Goal: Use online tool/utility

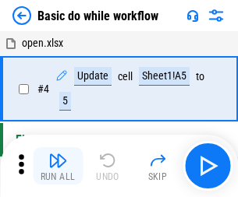
click at [58, 166] on img "button" at bounding box center [57, 160] width 19 height 19
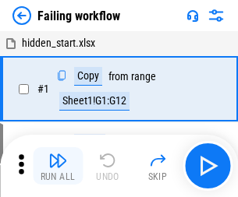
click at [58, 166] on img "button" at bounding box center [57, 160] width 19 height 19
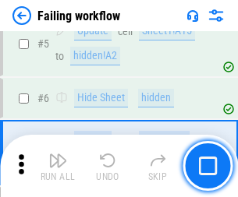
scroll to position [330, 0]
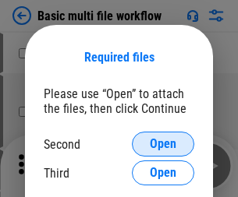
click at [163, 144] on span "Open" at bounding box center [163, 144] width 26 height 12
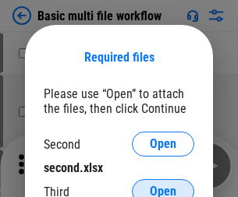
click at [163, 185] on span "Open" at bounding box center [163, 191] width 26 height 12
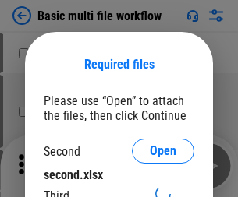
scroll to position [7, 0]
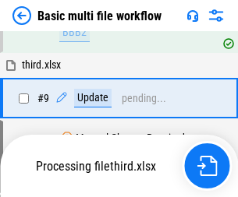
scroll to position [542, 0]
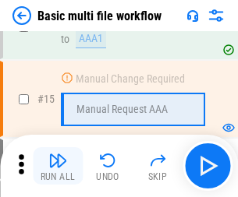
click at [58, 166] on img "button" at bounding box center [57, 160] width 19 height 19
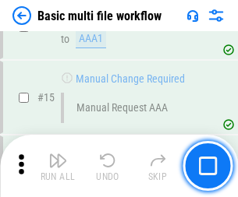
scroll to position [1037, 0]
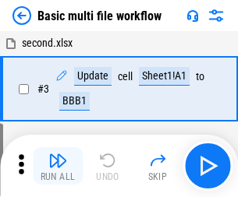
click at [58, 166] on img "button" at bounding box center [57, 160] width 19 height 19
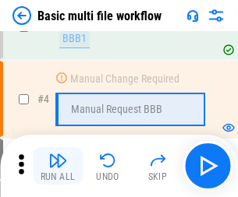
click at [58, 166] on img "button" at bounding box center [57, 160] width 19 height 19
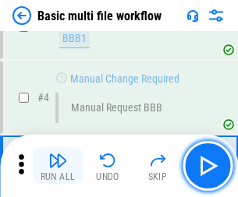
click at [58, 166] on img "button" at bounding box center [57, 160] width 19 height 19
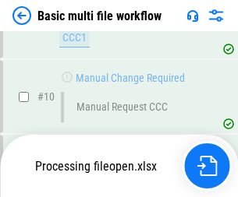
scroll to position [730, 0]
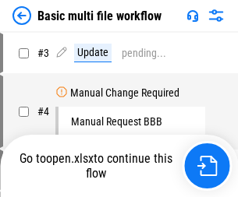
scroll to position [63, 0]
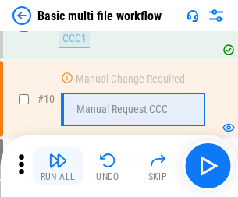
click at [58, 166] on img "button" at bounding box center [57, 160] width 19 height 19
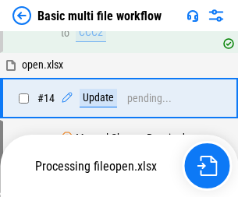
scroll to position [815, 0]
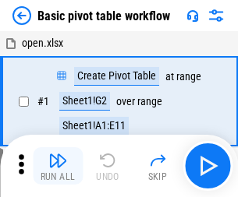
click at [58, 166] on img "button" at bounding box center [57, 160] width 19 height 19
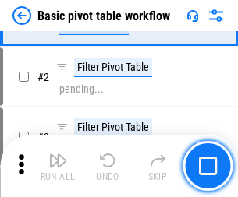
scroll to position [373, 0]
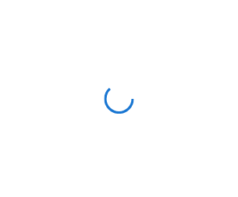
scroll to position [5, 0]
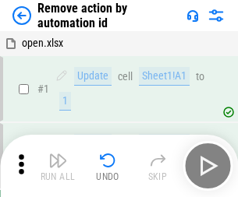
scroll to position [58, 0]
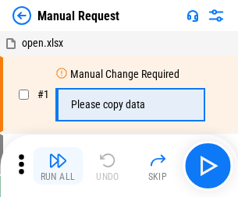
click at [58, 166] on img "button" at bounding box center [57, 160] width 19 height 19
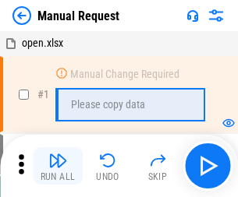
click at [58, 166] on img "button" at bounding box center [57, 160] width 19 height 19
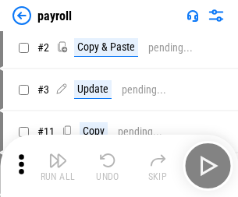
click at [58, 166] on img "button" at bounding box center [57, 160] width 19 height 19
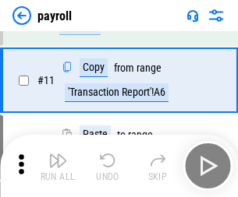
scroll to position [113, 0]
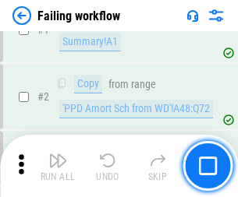
scroll to position [252, 0]
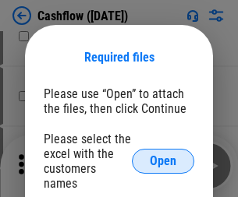
click at [163, 155] on span "Open" at bounding box center [163, 161] width 26 height 12
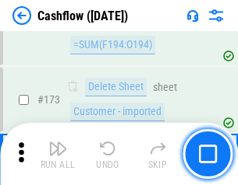
scroll to position [1649, 0]
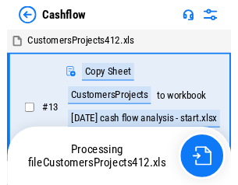
scroll to position [18, 0]
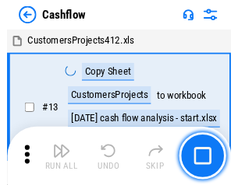
scroll to position [18, 0]
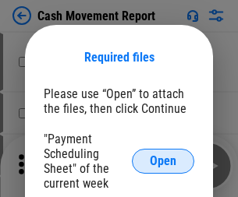
click at [163, 161] on span "Open" at bounding box center [163, 161] width 26 height 12
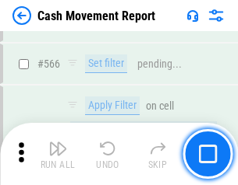
scroll to position [7138, 0]
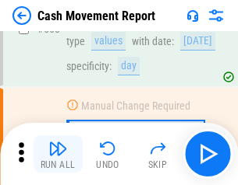
click at [58, 154] on img "button" at bounding box center [57, 148] width 19 height 19
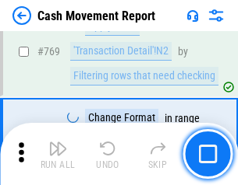
scroll to position [8654, 0]
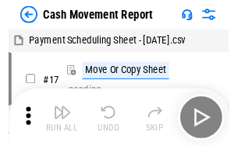
scroll to position [28, 0]
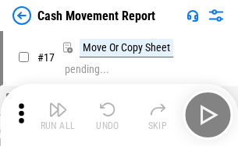
click at [58, 115] on img "button" at bounding box center [57, 109] width 19 height 19
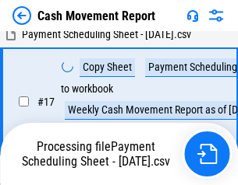
scroll to position [245, 0]
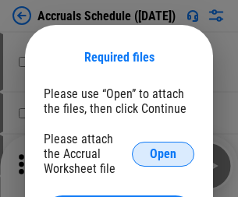
click at [163, 153] on span "Open" at bounding box center [163, 154] width 26 height 12
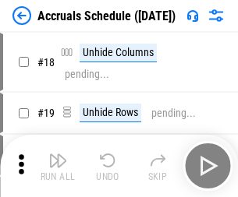
scroll to position [150, 0]
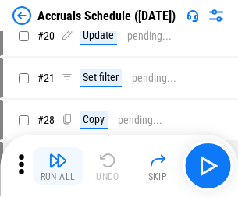
click at [58, 166] on img "button" at bounding box center [57, 160] width 19 height 19
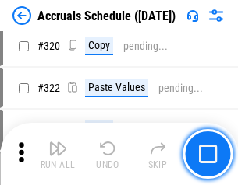
scroll to position [2897, 0]
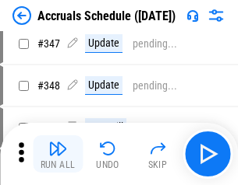
click at [58, 154] on img "button" at bounding box center [57, 148] width 19 height 19
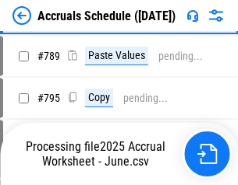
scroll to position [6542, 0]
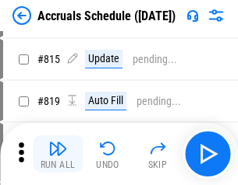
click at [58, 154] on img "button" at bounding box center [57, 148] width 19 height 19
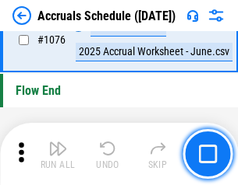
scroll to position [9328, 0]
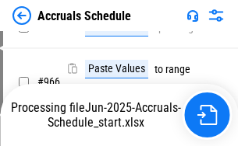
scroll to position [7537, 0]
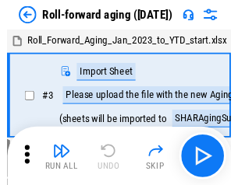
scroll to position [2, 0]
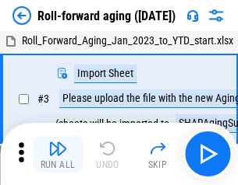
click at [58, 154] on img "button" at bounding box center [57, 148] width 19 height 19
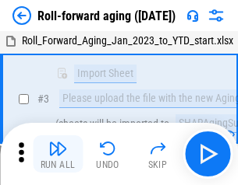
click at [58, 154] on img "button" at bounding box center [57, 148] width 19 height 19
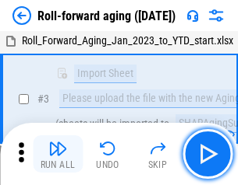
scroll to position [100, 0]
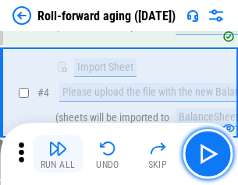
click at [58, 154] on img "button" at bounding box center [57, 148] width 19 height 19
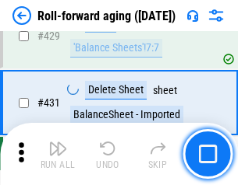
scroll to position [5401, 0]
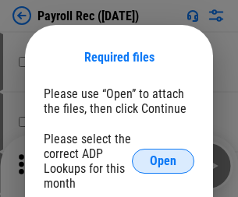
click at [163, 161] on span "Open" at bounding box center [163, 161] width 26 height 12
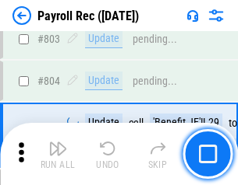
scroll to position [9895, 0]
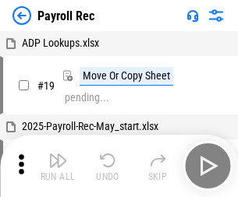
click at [58, 166] on img "button" at bounding box center [57, 160] width 19 height 19
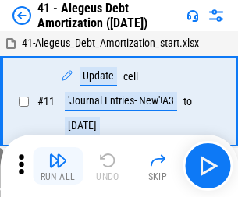
click at [58, 166] on img "button" at bounding box center [57, 160] width 19 height 19
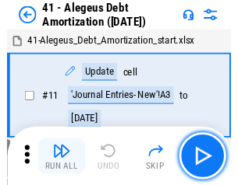
scroll to position [192, 0]
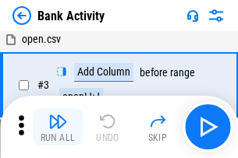
click at [58, 127] on img "button" at bounding box center [57, 121] width 19 height 19
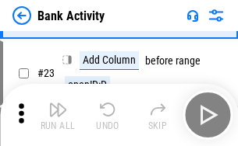
scroll to position [417, 0]
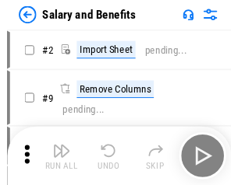
scroll to position [21, 0]
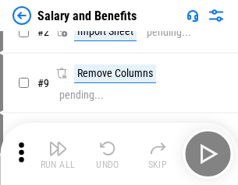
click at [58, 154] on img "button" at bounding box center [57, 148] width 19 height 19
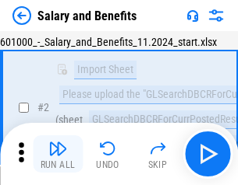
click at [58, 154] on img "button" at bounding box center [57, 148] width 19 height 19
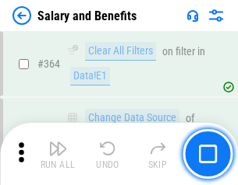
scroll to position [7334, 0]
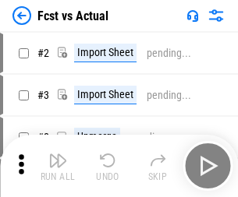
click at [58, 154] on img "button" at bounding box center [57, 160] width 19 height 19
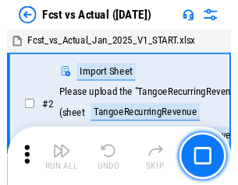
scroll to position [20, 0]
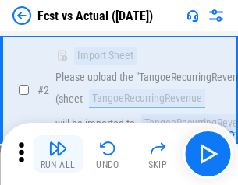
click at [58, 154] on img "button" at bounding box center [57, 148] width 19 height 19
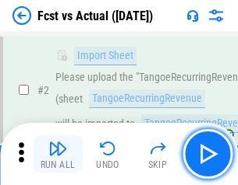
scroll to position [146, 0]
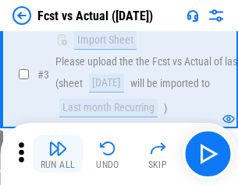
click at [58, 154] on img "button" at bounding box center [57, 148] width 19 height 19
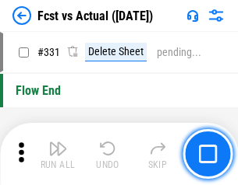
scroll to position [7455, 0]
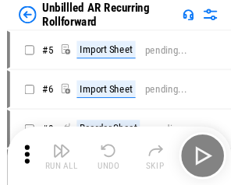
scroll to position [33, 0]
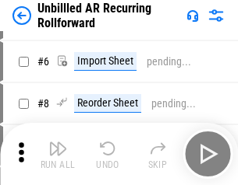
click at [58, 154] on img "button" at bounding box center [57, 148] width 19 height 19
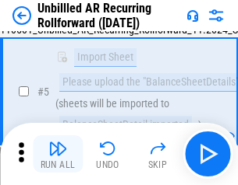
click at [58, 154] on img "button" at bounding box center [57, 148] width 19 height 19
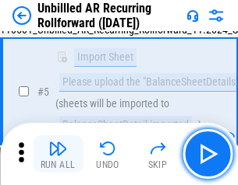
scroll to position [146, 0]
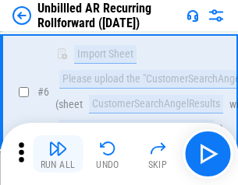
click at [58, 154] on img "button" at bounding box center [57, 148] width 19 height 19
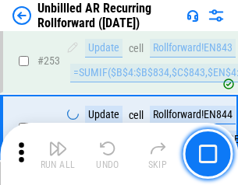
scroll to position [5290, 0]
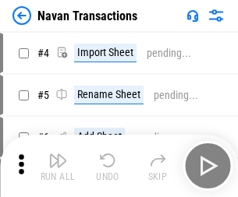
click at [58, 154] on img "button" at bounding box center [57, 160] width 19 height 19
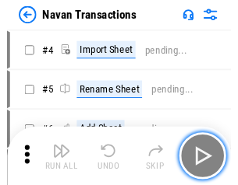
scroll to position [25, 0]
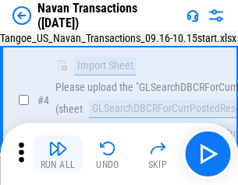
click at [58, 154] on img "button" at bounding box center [57, 148] width 19 height 19
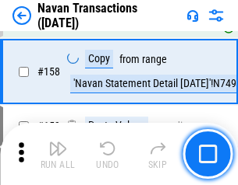
scroll to position [5049, 0]
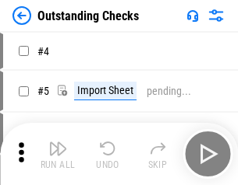
click at [58, 154] on img "button" at bounding box center [57, 148] width 19 height 19
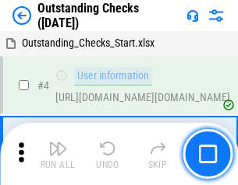
scroll to position [65, 0]
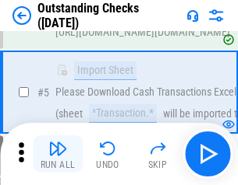
click at [58, 154] on img "button" at bounding box center [57, 148] width 19 height 19
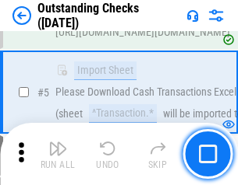
scroll to position [163, 0]
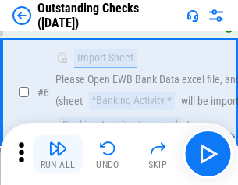
click at [58, 154] on img "button" at bounding box center [57, 148] width 19 height 19
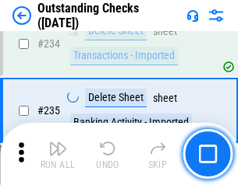
scroll to position [4729, 0]
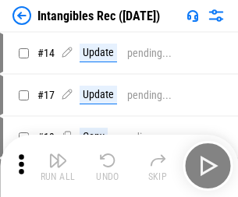
click at [58, 166] on img "button" at bounding box center [57, 160] width 19 height 19
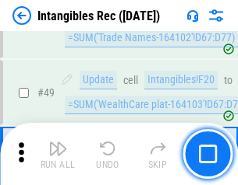
scroll to position [607, 0]
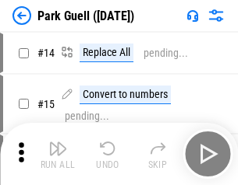
click at [58, 154] on img "button" at bounding box center [57, 148] width 19 height 19
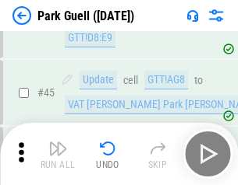
scroll to position [1948, 0]
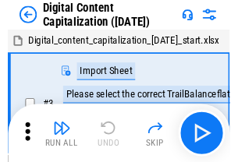
scroll to position [45, 0]
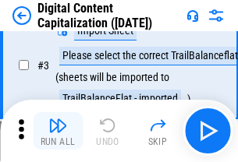
click at [58, 131] on img "button" at bounding box center [57, 125] width 19 height 19
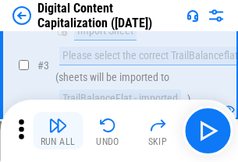
click at [58, 131] on img "button" at bounding box center [57, 125] width 19 height 19
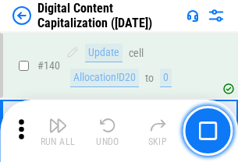
scroll to position [1652, 0]
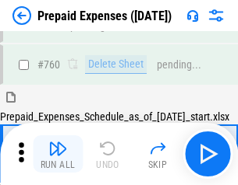
click at [58, 154] on img "button" at bounding box center [57, 148] width 19 height 19
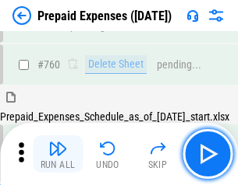
scroll to position [4317, 0]
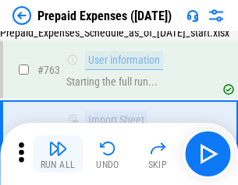
click at [58, 154] on img "button" at bounding box center [57, 148] width 19 height 19
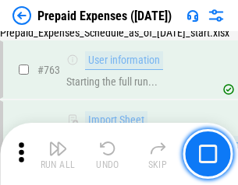
scroll to position [4408, 0]
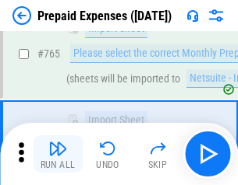
click at [58, 154] on img "button" at bounding box center [57, 148] width 19 height 19
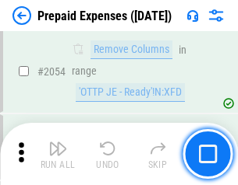
scroll to position [16280, 0]
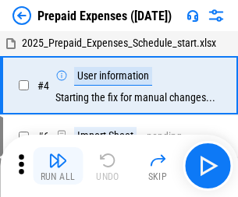
click at [58, 166] on img "button" at bounding box center [57, 160] width 19 height 19
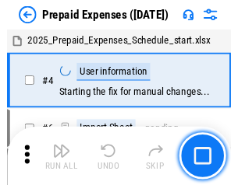
scroll to position [69, 0]
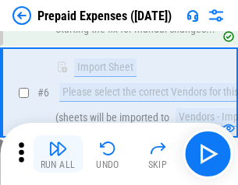
click at [58, 154] on img "button" at bounding box center [57, 148] width 19 height 19
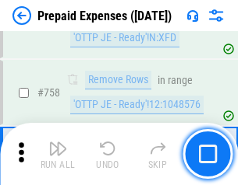
scroll to position [5549, 0]
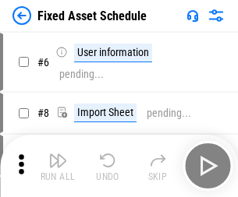
click at [58, 166] on img "button" at bounding box center [57, 160] width 19 height 19
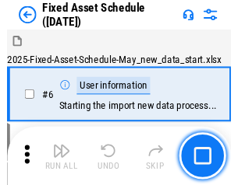
scroll to position [84, 0]
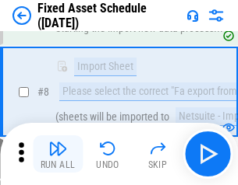
click at [58, 154] on img "button" at bounding box center [57, 148] width 19 height 19
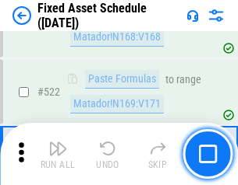
scroll to position [5413, 0]
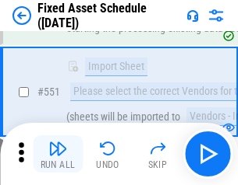
click at [58, 154] on img "button" at bounding box center [57, 148] width 19 height 19
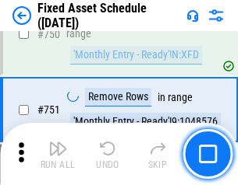
scroll to position [7593, 0]
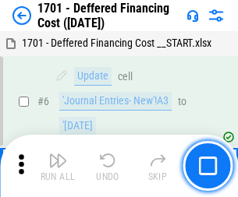
scroll to position [187, 0]
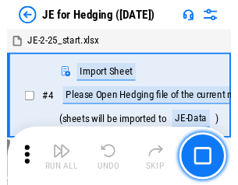
scroll to position [2, 0]
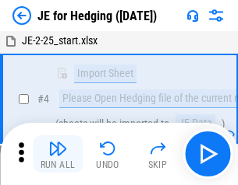
click at [58, 154] on img "button" at bounding box center [57, 148] width 19 height 19
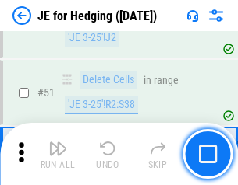
scroll to position [1008, 0]
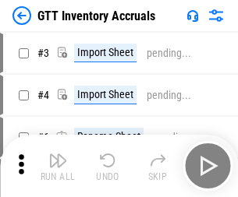
click at [58, 154] on img "button" at bounding box center [57, 160] width 19 height 19
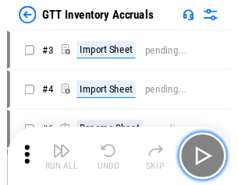
scroll to position [2, 0]
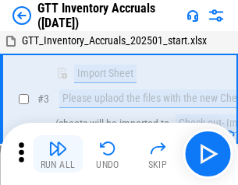
click at [58, 154] on img "button" at bounding box center [57, 148] width 19 height 19
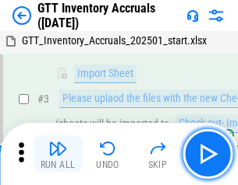
scroll to position [100, 0]
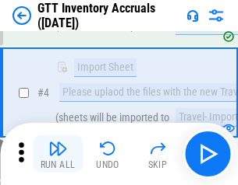
click at [58, 154] on img "button" at bounding box center [57, 148] width 19 height 19
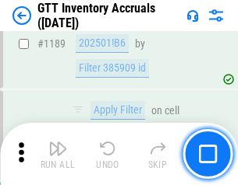
scroll to position [12718, 0]
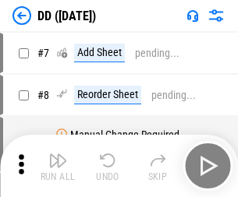
click at [58, 166] on img "button" at bounding box center [57, 160] width 19 height 19
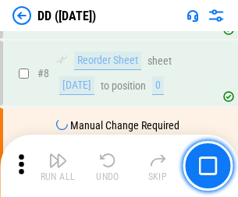
scroll to position [150, 0]
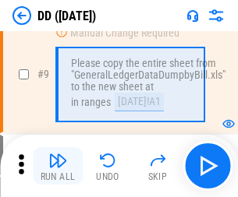
click at [58, 166] on img "button" at bounding box center [57, 160] width 19 height 19
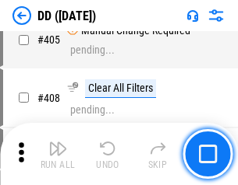
scroll to position [6968, 0]
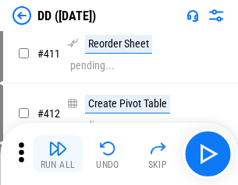
click at [58, 154] on img "button" at bounding box center [57, 148] width 19 height 19
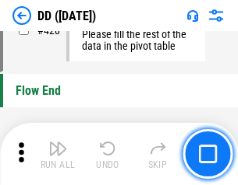
scroll to position [7454, 0]
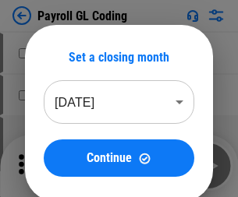
click at [58, 166] on img "button" at bounding box center [57, 160] width 19 height 19
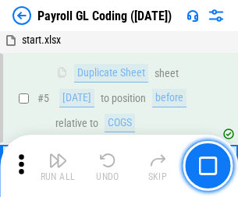
scroll to position [187, 0]
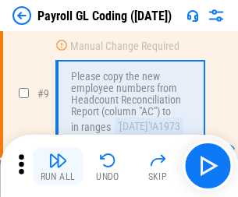
click at [58, 166] on img "button" at bounding box center [57, 160] width 19 height 19
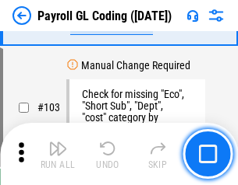
scroll to position [3654, 0]
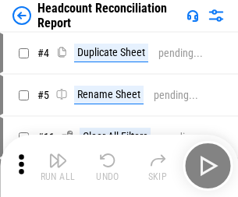
click at [58, 166] on img "button" at bounding box center [57, 160] width 19 height 19
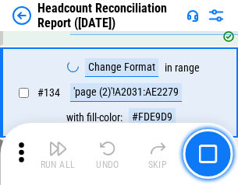
scroll to position [1872, 0]
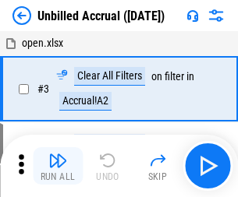
click at [58, 166] on img "button" at bounding box center [57, 160] width 19 height 19
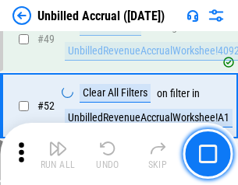
scroll to position [1413, 0]
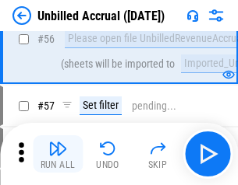
click at [58, 154] on img "button" at bounding box center [57, 148] width 19 height 19
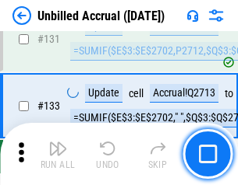
scroll to position [4639, 0]
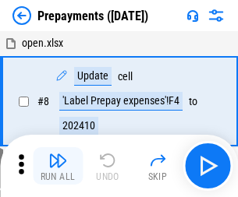
click at [58, 166] on img "button" at bounding box center [57, 160] width 19 height 19
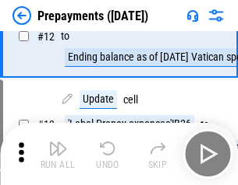
scroll to position [97, 0]
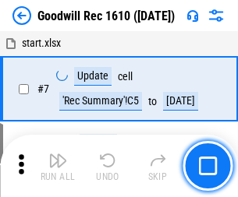
scroll to position [266, 0]
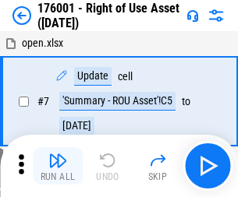
click at [58, 166] on img "button" at bounding box center [57, 160] width 19 height 19
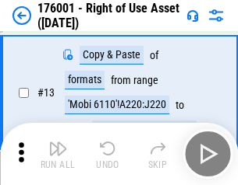
scroll to position [100, 0]
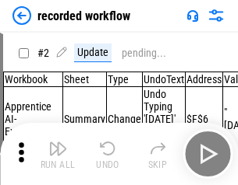
click at [58, 154] on img "button" at bounding box center [57, 148] width 19 height 19
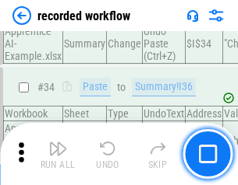
scroll to position [4868, 0]
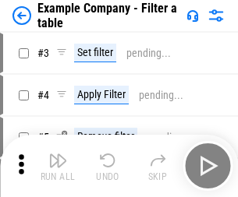
click at [58, 166] on img "button" at bounding box center [57, 160] width 19 height 19
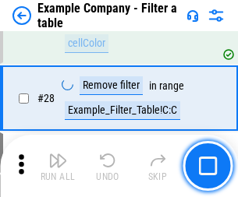
scroll to position [1425, 0]
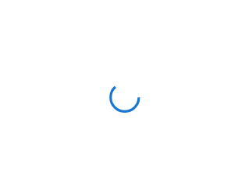
scroll to position [24, 0]
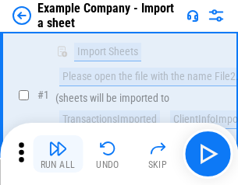
click at [58, 154] on img "button" at bounding box center [57, 148] width 19 height 19
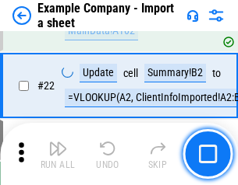
scroll to position [344, 0]
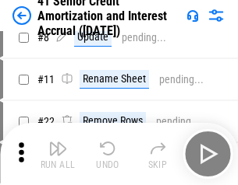
click at [58, 154] on img "button" at bounding box center [57, 148] width 19 height 19
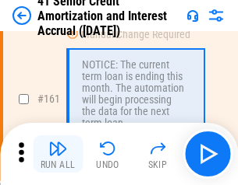
click at [58, 154] on img "button" at bounding box center [57, 148] width 19 height 19
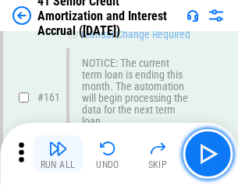
scroll to position [1666, 0]
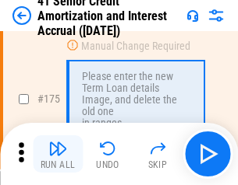
click at [58, 154] on img "button" at bounding box center [57, 148] width 19 height 19
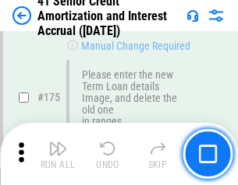
scroll to position [1824, 0]
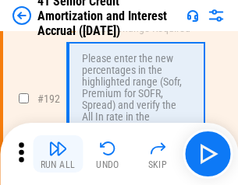
click at [58, 154] on img "button" at bounding box center [57, 148] width 19 height 19
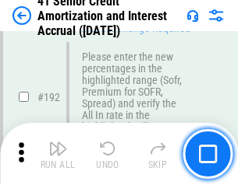
scroll to position [1987, 0]
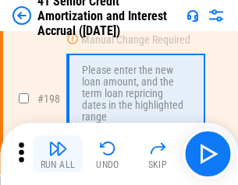
click at [58, 154] on img "button" at bounding box center [57, 148] width 19 height 19
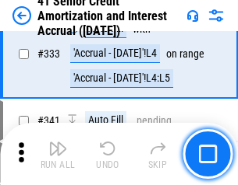
scroll to position [3979, 0]
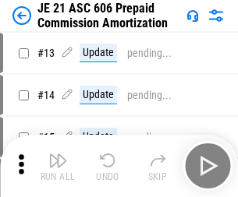
click at [58, 154] on img "button" at bounding box center [57, 160] width 19 height 19
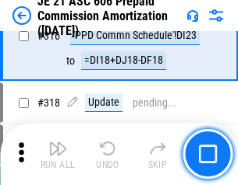
scroll to position [2908, 0]
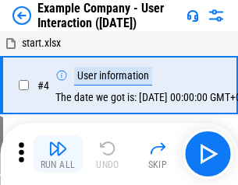
click at [58, 154] on img "button" at bounding box center [57, 148] width 19 height 19
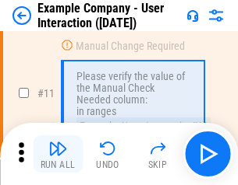
click at [58, 154] on img "button" at bounding box center [57, 148] width 19 height 19
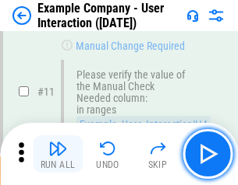
scroll to position [337, 0]
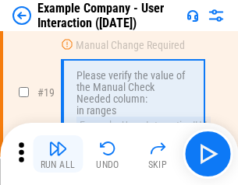
click at [58, 154] on img "button" at bounding box center [57, 148] width 19 height 19
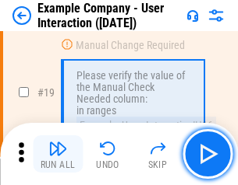
click at [58, 154] on img "button" at bounding box center [57, 148] width 19 height 19
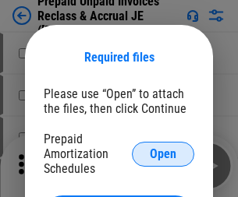
click at [163, 153] on span "Open" at bounding box center [163, 154] width 26 height 12
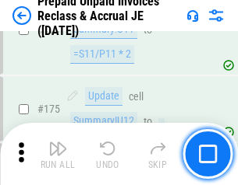
scroll to position [2103, 0]
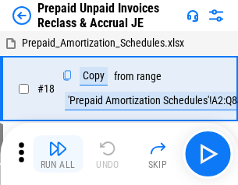
click at [58, 154] on img "button" at bounding box center [57, 148] width 19 height 19
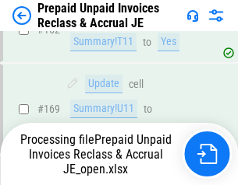
scroll to position [2023, 0]
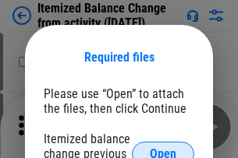
click at [163, 148] on span "Open" at bounding box center [163, 154] width 26 height 12
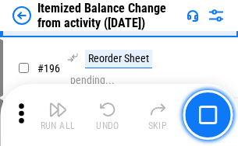
scroll to position [2997, 0]
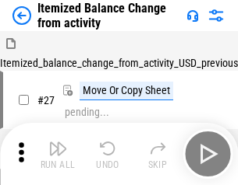
scroll to position [24, 0]
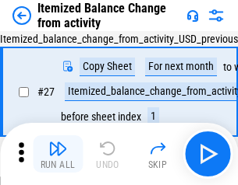
click at [58, 154] on img "button" at bounding box center [57, 148] width 19 height 19
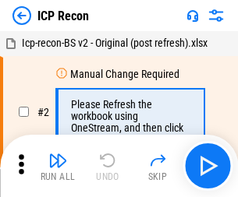
scroll to position [7, 0]
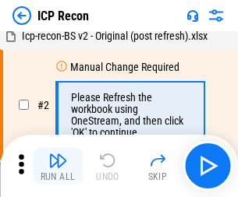
click at [58, 166] on img "button" at bounding box center [57, 160] width 19 height 19
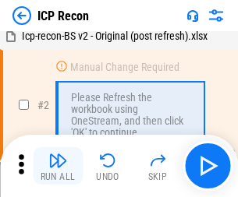
click at [58, 166] on img "button" at bounding box center [57, 160] width 19 height 19
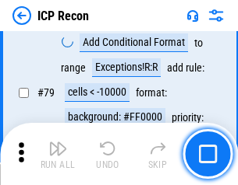
scroll to position [1526, 0]
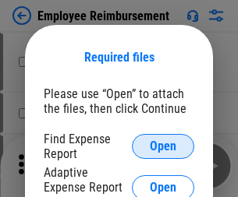
click at [163, 146] on span "Open" at bounding box center [163, 146] width 26 height 12
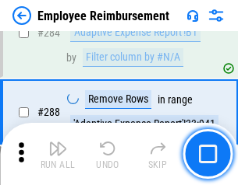
scroll to position [4233, 0]
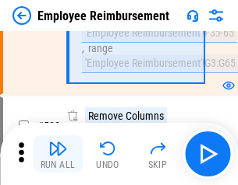
click at [58, 154] on img "button" at bounding box center [57, 148] width 19 height 19
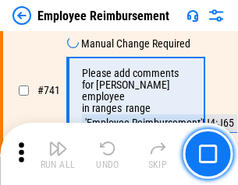
scroll to position [10927, 0]
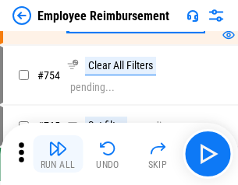
click at [58, 154] on img "button" at bounding box center [57, 148] width 19 height 19
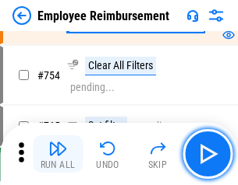
click at [58, 154] on img "button" at bounding box center [57, 148] width 19 height 19
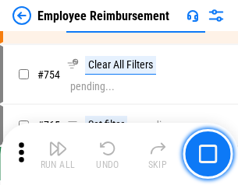
click at [58, 154] on img "button" at bounding box center [57, 148] width 19 height 19
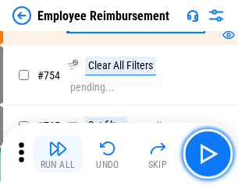
click at [58, 154] on img "button" at bounding box center [57, 148] width 19 height 19
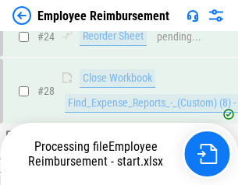
scroll to position [728, 0]
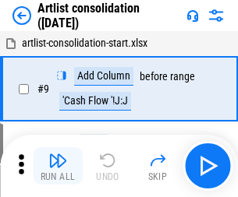
click at [58, 166] on img "button" at bounding box center [57, 160] width 19 height 19
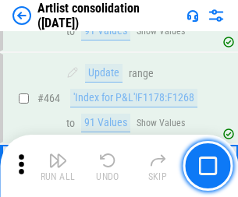
scroll to position [6819, 0]
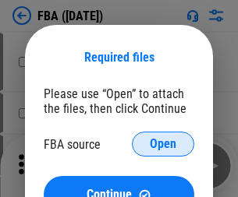
click at [163, 144] on span "Open" at bounding box center [163, 144] width 26 height 12
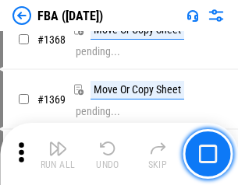
scroll to position [16726, 0]
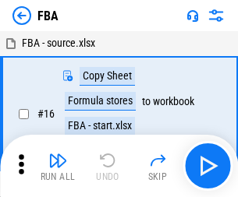
scroll to position [16, 0]
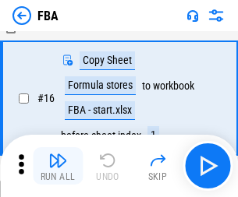
click at [58, 166] on img "button" at bounding box center [57, 160] width 19 height 19
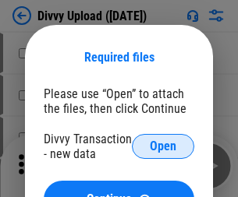
click at [163, 146] on span "Open" at bounding box center [163, 146] width 26 height 12
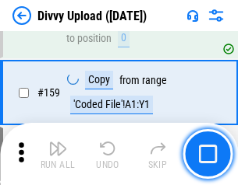
scroll to position [1613, 0]
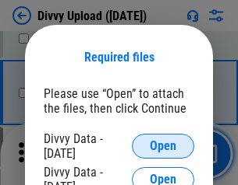
click at [163, 146] on span "Open" at bounding box center [163, 146] width 26 height 12
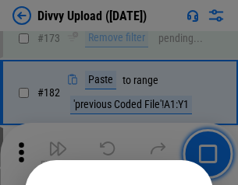
scroll to position [1748, 0]
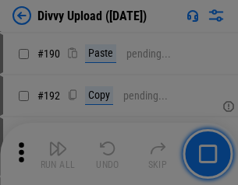
scroll to position [1966, 0]
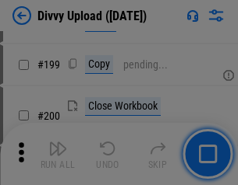
scroll to position [2265, 0]
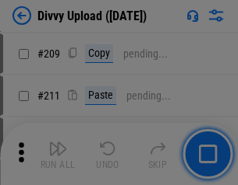
scroll to position [2645, 0]
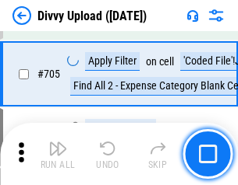
scroll to position [10654, 0]
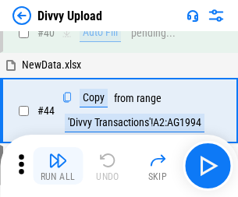
click at [58, 166] on img "button" at bounding box center [57, 160] width 19 height 19
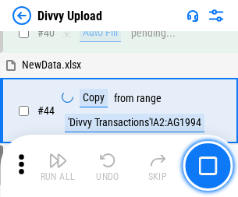
scroll to position [171, 0]
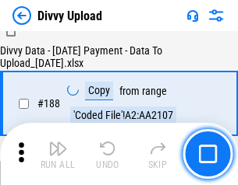
scroll to position [1833, 0]
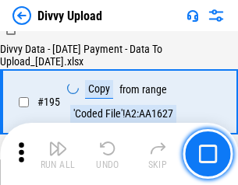
scroll to position [2177, 0]
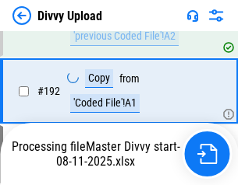
scroll to position [2086, 0]
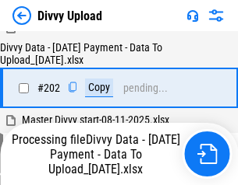
scroll to position [2520, 0]
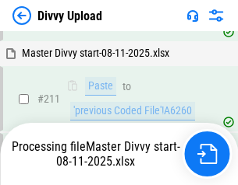
scroll to position [3010, 0]
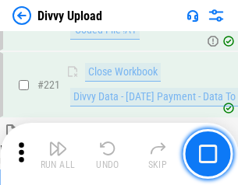
scroll to position [3460, 0]
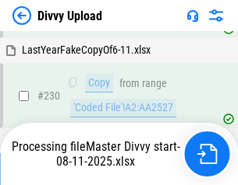
scroll to position [3865, 0]
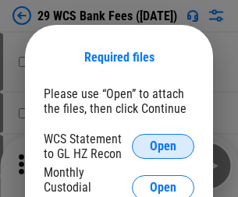
click at [163, 146] on span "Open" at bounding box center [163, 146] width 26 height 12
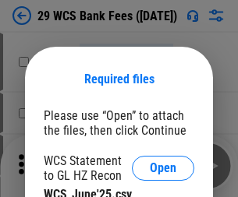
scroll to position [22, 0]
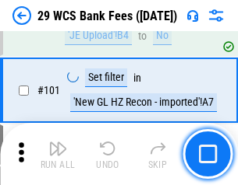
scroll to position [1518, 0]
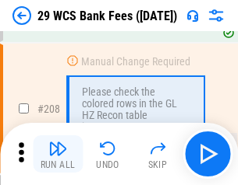
click at [58, 154] on img "button" at bounding box center [57, 148] width 19 height 19
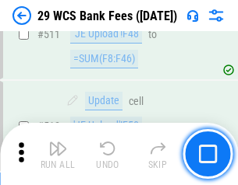
scroll to position [7836, 0]
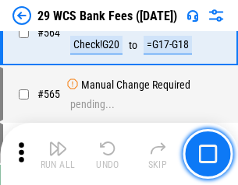
click at [58, 154] on img "button" at bounding box center [57, 148] width 19 height 19
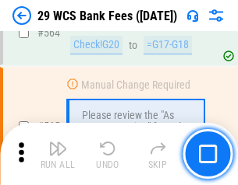
scroll to position [8423, 0]
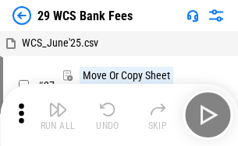
click at [58, 115] on img "button" at bounding box center [57, 109] width 19 height 19
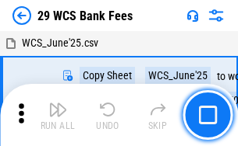
scroll to position [28, 0]
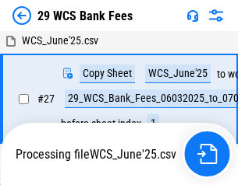
scroll to position [311, 0]
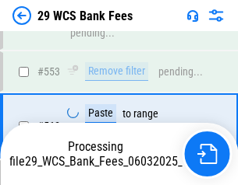
scroll to position [8405, 0]
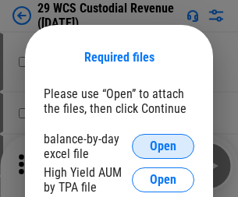
click at [163, 146] on span "Open" at bounding box center [163, 146] width 26 height 12
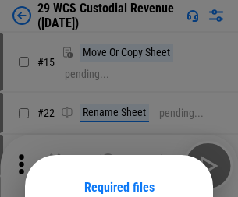
scroll to position [130, 0]
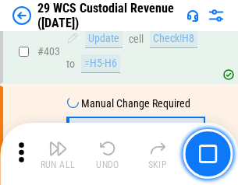
scroll to position [7213, 0]
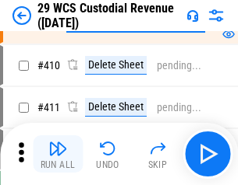
click at [58, 154] on img "button" at bounding box center [57, 148] width 19 height 19
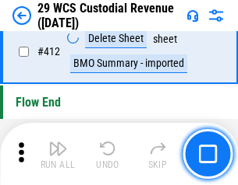
scroll to position [7438, 0]
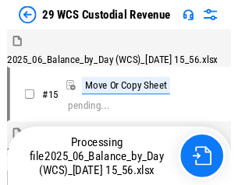
scroll to position [37, 0]
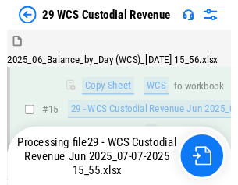
scroll to position [353, 0]
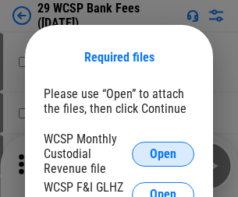
click at [163, 153] on span "Open" at bounding box center [163, 154] width 26 height 12
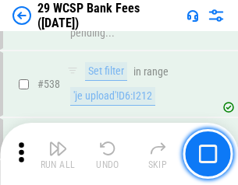
scroll to position [5984, 0]
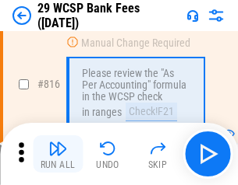
click at [58, 154] on img "button" at bounding box center [57, 148] width 19 height 19
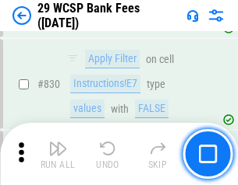
scroll to position [9881, 0]
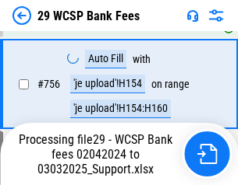
scroll to position [8801, 0]
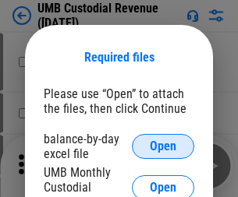
click at [163, 146] on span "Open" at bounding box center [163, 146] width 26 height 12
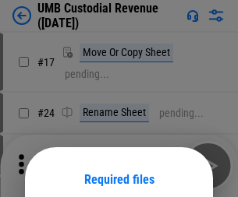
scroll to position [122, 0]
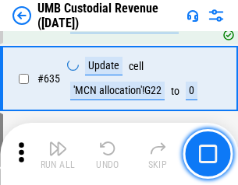
scroll to position [8150, 0]
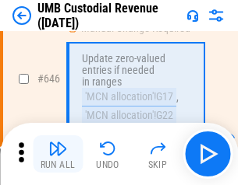
click at [58, 154] on img "button" at bounding box center [57, 148] width 19 height 19
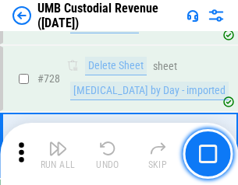
scroll to position [9607, 0]
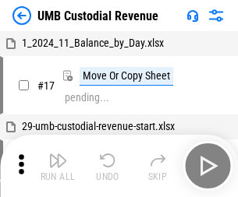
scroll to position [12, 0]
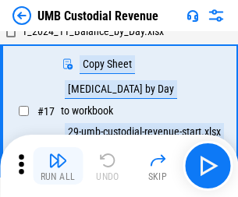
click at [58, 166] on img "button" at bounding box center [57, 160] width 19 height 19
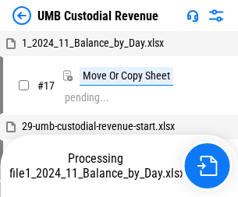
scroll to position [12, 0]
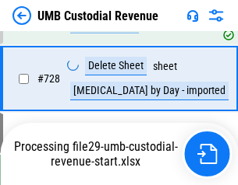
scroll to position [9572, 0]
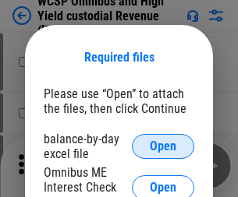
click at [163, 146] on span "Open" at bounding box center [163, 146] width 26 height 12
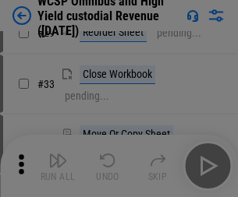
scroll to position [356, 0]
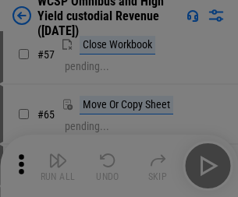
scroll to position [679, 0]
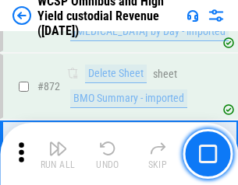
scroll to position [13181, 0]
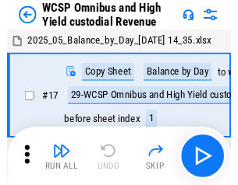
scroll to position [9, 0]
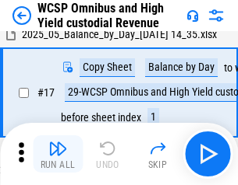
click at [58, 154] on img "button" at bounding box center [57, 148] width 19 height 19
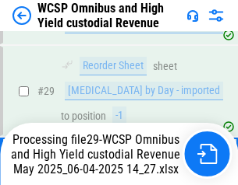
scroll to position [324, 0]
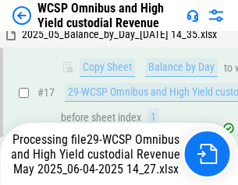
scroll to position [324, 0]
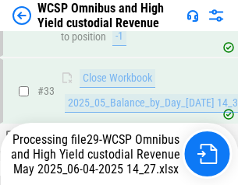
scroll to position [692, 0]
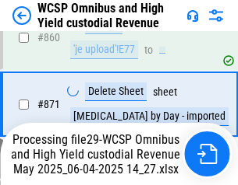
scroll to position [13145, 0]
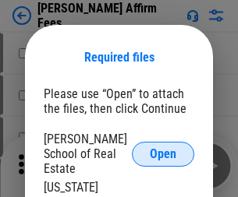
click at [163, 148] on span "Open" at bounding box center [163, 154] width 26 height 12
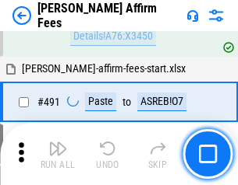
scroll to position [4235, 0]
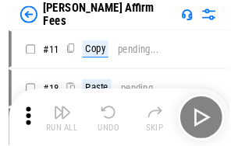
scroll to position [16, 0]
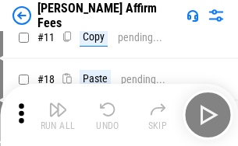
click at [58, 115] on img "button" at bounding box center [57, 109] width 19 height 19
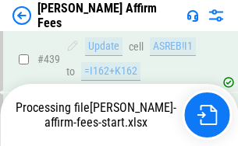
scroll to position [4084, 0]
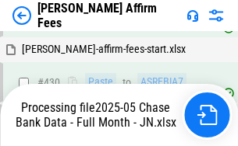
scroll to position [4084, 0]
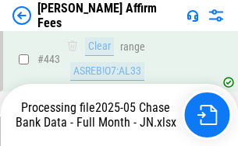
scroll to position [4084, 0]
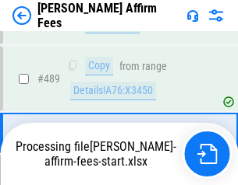
scroll to position [4065, 0]
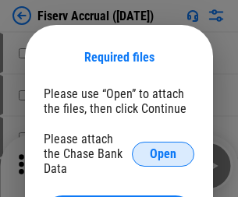
click at [163, 148] on span "Open" at bounding box center [163, 154] width 26 height 12
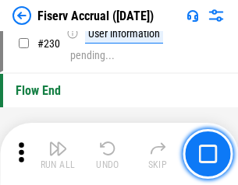
scroll to position [4935, 0]
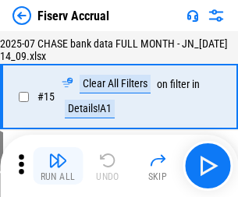
click at [58, 166] on img "button" at bounding box center [57, 160] width 19 height 19
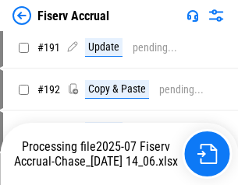
scroll to position [4095, 0]
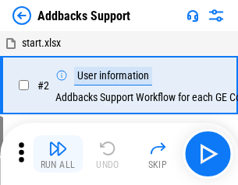
click at [58, 154] on img "button" at bounding box center [57, 148] width 19 height 19
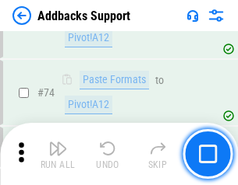
scroll to position [1134, 0]
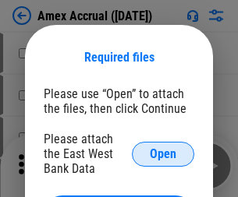
click at [163, 153] on span "Open" at bounding box center [163, 154] width 26 height 12
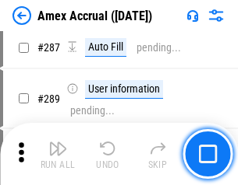
scroll to position [4466, 0]
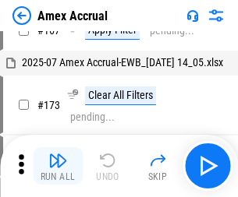
click at [58, 166] on img "button" at bounding box center [57, 160] width 19 height 19
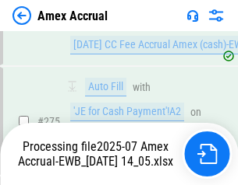
scroll to position [4739, 0]
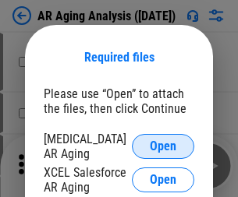
click at [163, 144] on span "Open" at bounding box center [163, 146] width 26 height 12
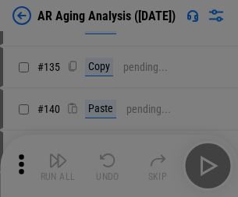
scroll to position [469, 0]
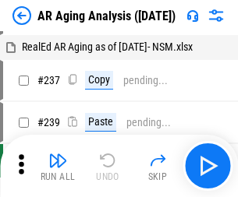
scroll to position [16, 0]
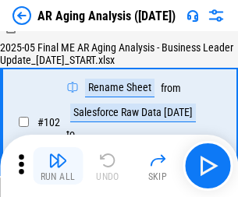
click at [58, 166] on img "button" at bounding box center [57, 160] width 19 height 19
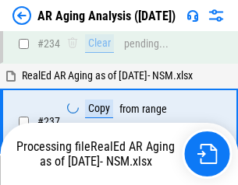
scroll to position [2414, 0]
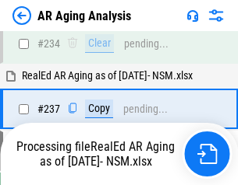
scroll to position [2396, 0]
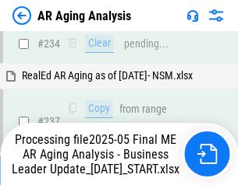
scroll to position [2396, 0]
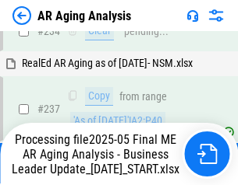
scroll to position [2396, 0]
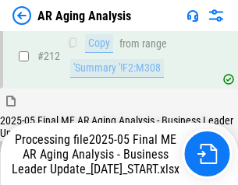
scroll to position [2396, 0]
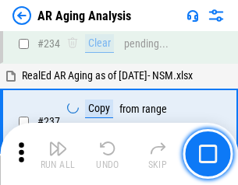
scroll to position [2396, 0]
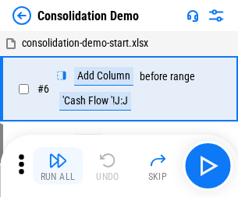
click at [58, 166] on img "button" at bounding box center [57, 160] width 19 height 19
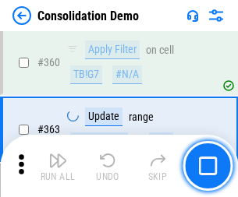
scroll to position [5220, 0]
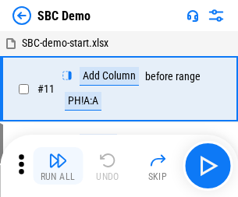
click at [58, 166] on img "button" at bounding box center [57, 160] width 19 height 19
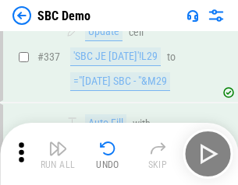
scroll to position [4097, 0]
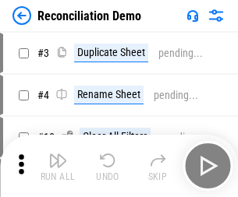
click at [58, 166] on img "button" at bounding box center [57, 160] width 19 height 19
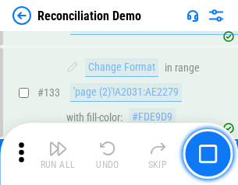
scroll to position [1850, 0]
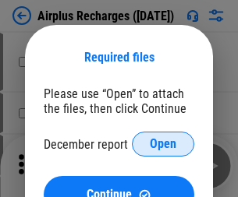
click at [163, 144] on span "Open" at bounding box center [163, 144] width 26 height 12
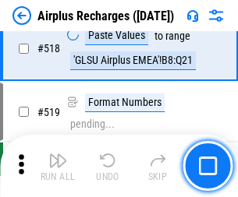
scroll to position [6702, 0]
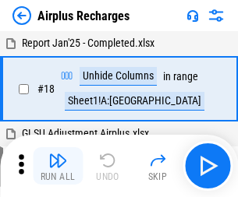
click at [58, 166] on img "button" at bounding box center [57, 160] width 19 height 19
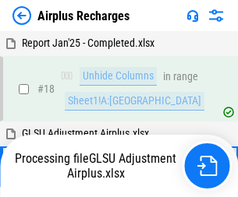
scroll to position [69, 0]
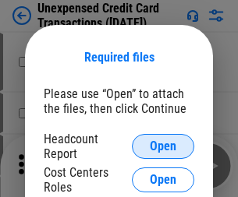
click at [163, 146] on span "Open" at bounding box center [163, 146] width 26 height 12
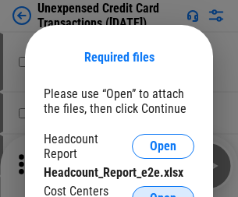
click at [163, 192] on span "Open" at bounding box center [163, 198] width 26 height 12
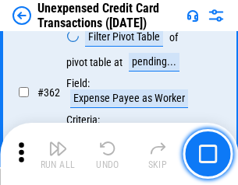
scroll to position [4005, 0]
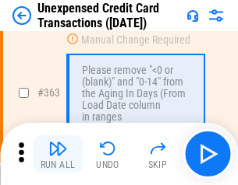
click at [58, 154] on img "button" at bounding box center [57, 148] width 19 height 19
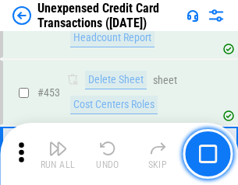
scroll to position [5312, 0]
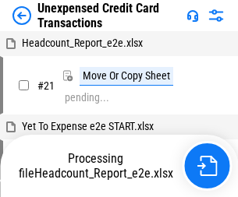
scroll to position [24, 0]
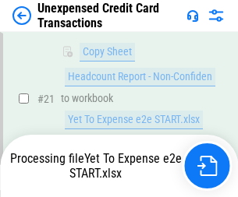
scroll to position [253, 0]
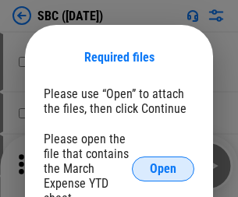
click at [163, 168] on span "Open" at bounding box center [163, 169] width 26 height 12
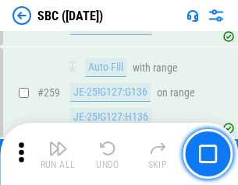
scroll to position [3043, 0]
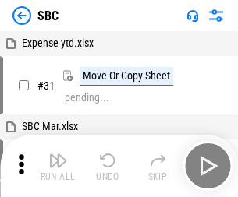
scroll to position [16, 0]
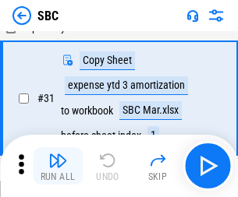
click at [58, 166] on img "button" at bounding box center [57, 160] width 19 height 19
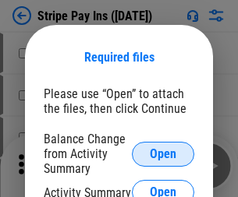
click at [163, 153] on span "Open" at bounding box center [163, 154] width 26 height 12
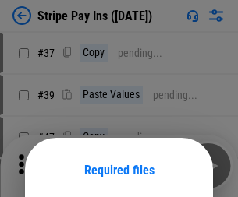
scroll to position [113, 0]
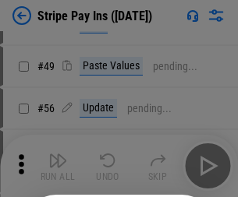
scroll to position [283, 0]
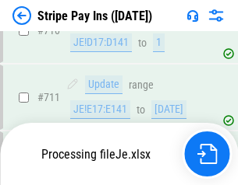
scroll to position [7890, 0]
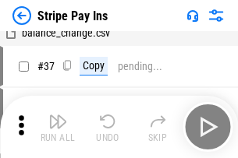
click at [58, 127] on img "button" at bounding box center [57, 121] width 19 height 19
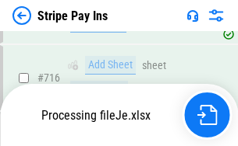
scroll to position [8040, 0]
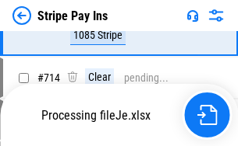
scroll to position [8040, 0]
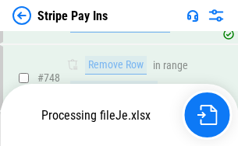
scroll to position [8040, 0]
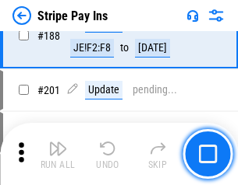
scroll to position [2218, 0]
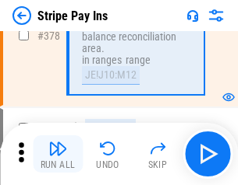
click at [58, 154] on img "button" at bounding box center [57, 148] width 19 height 19
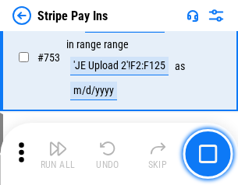
scroll to position [8020, 0]
